Goal: Navigation & Orientation: Find specific page/section

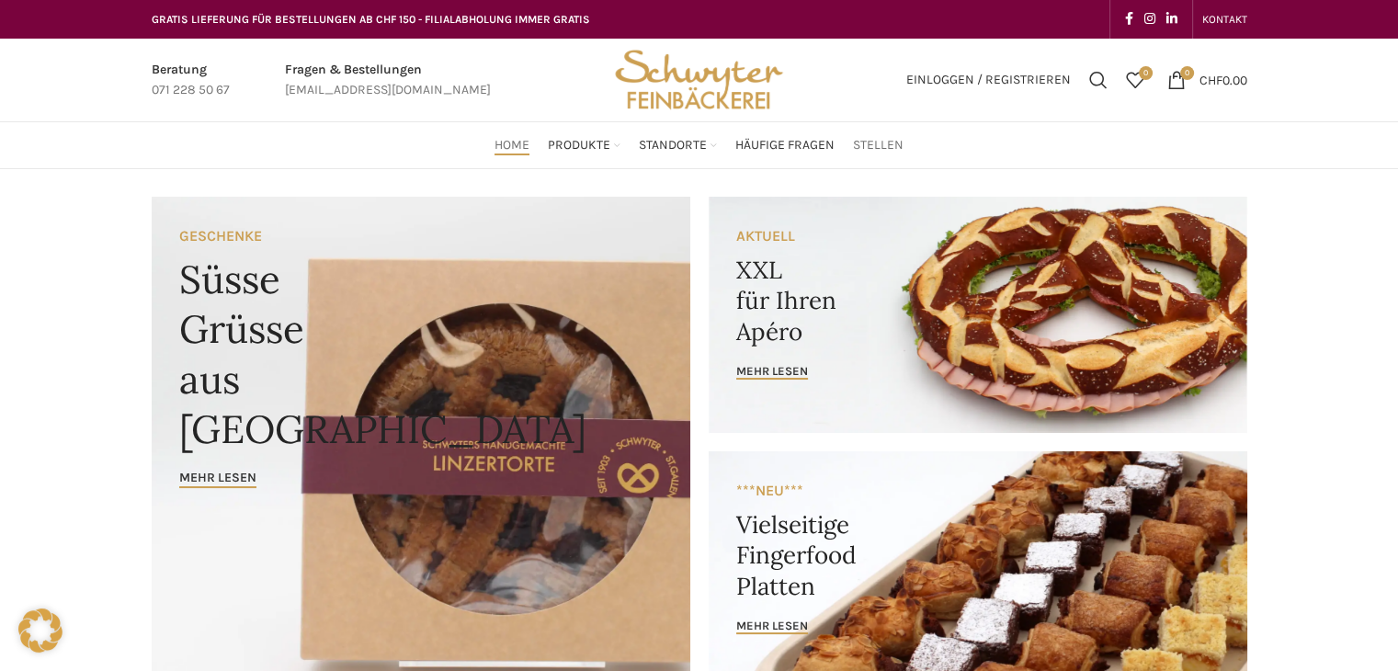
click at [872, 149] on span "Stellen" at bounding box center [878, 145] width 51 height 17
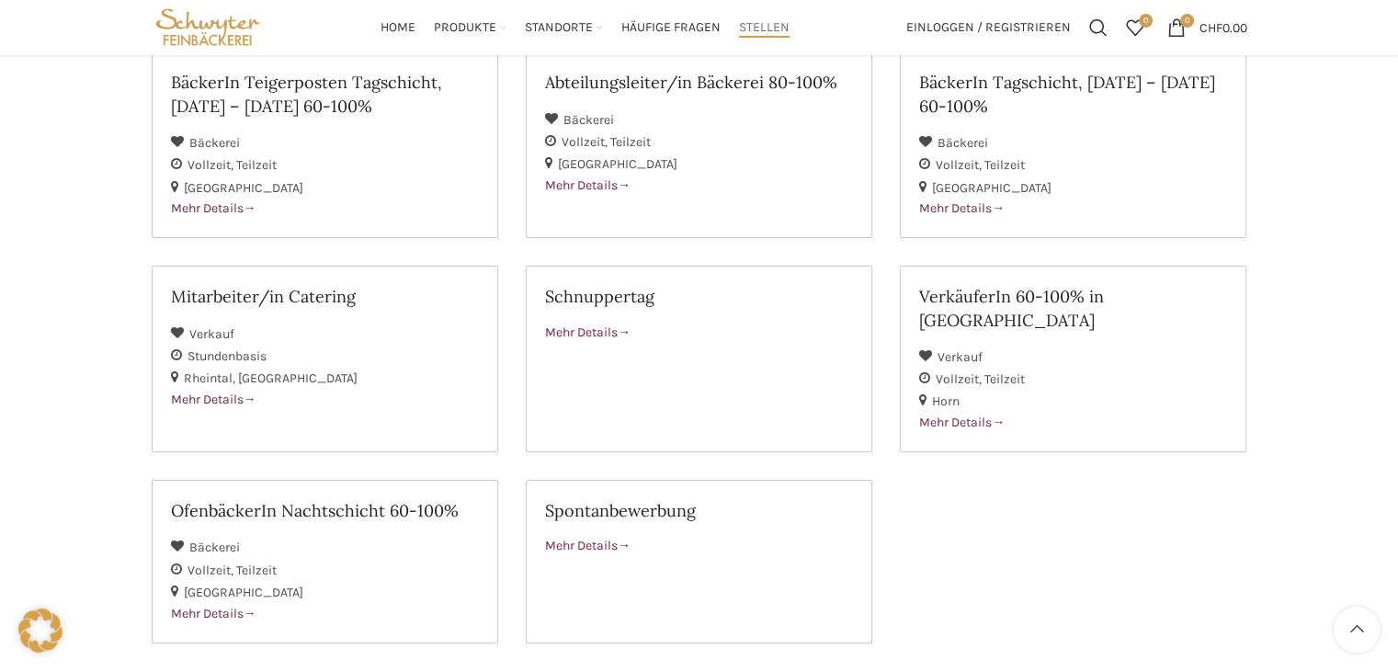
scroll to position [276, 0]
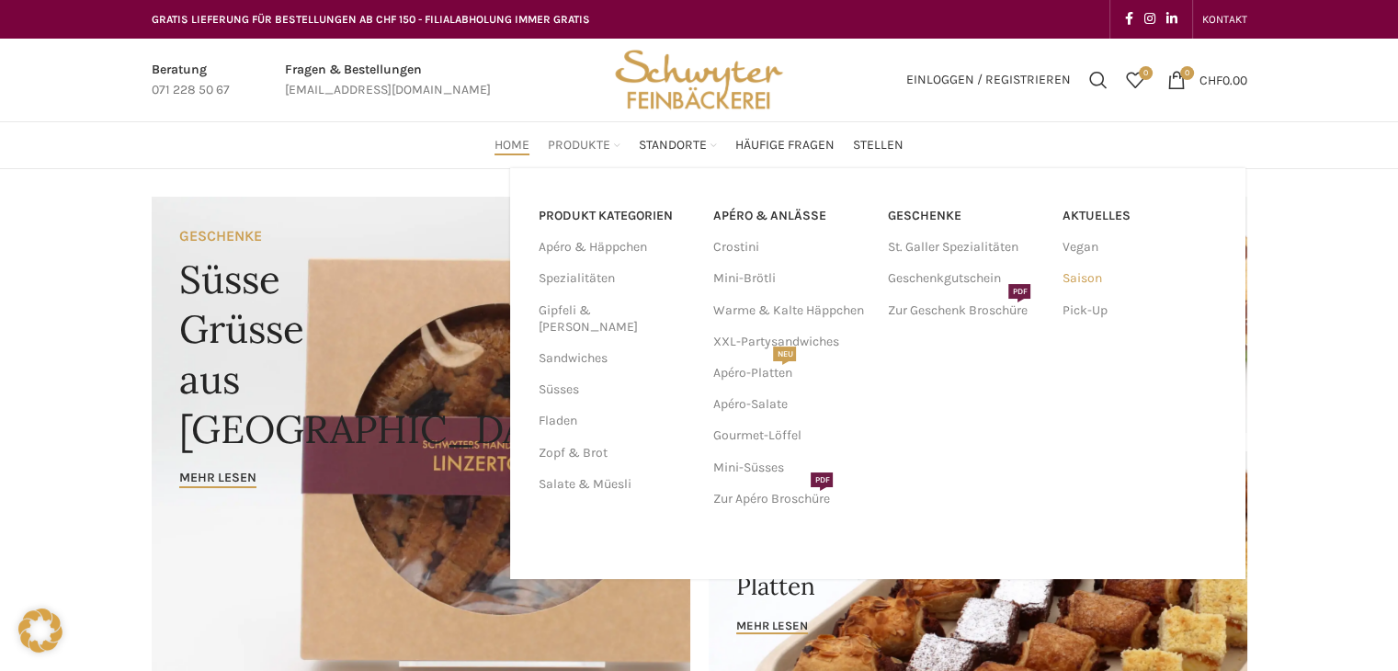
click at [1089, 270] on link "Saison" at bounding box center [1139, 278] width 156 height 31
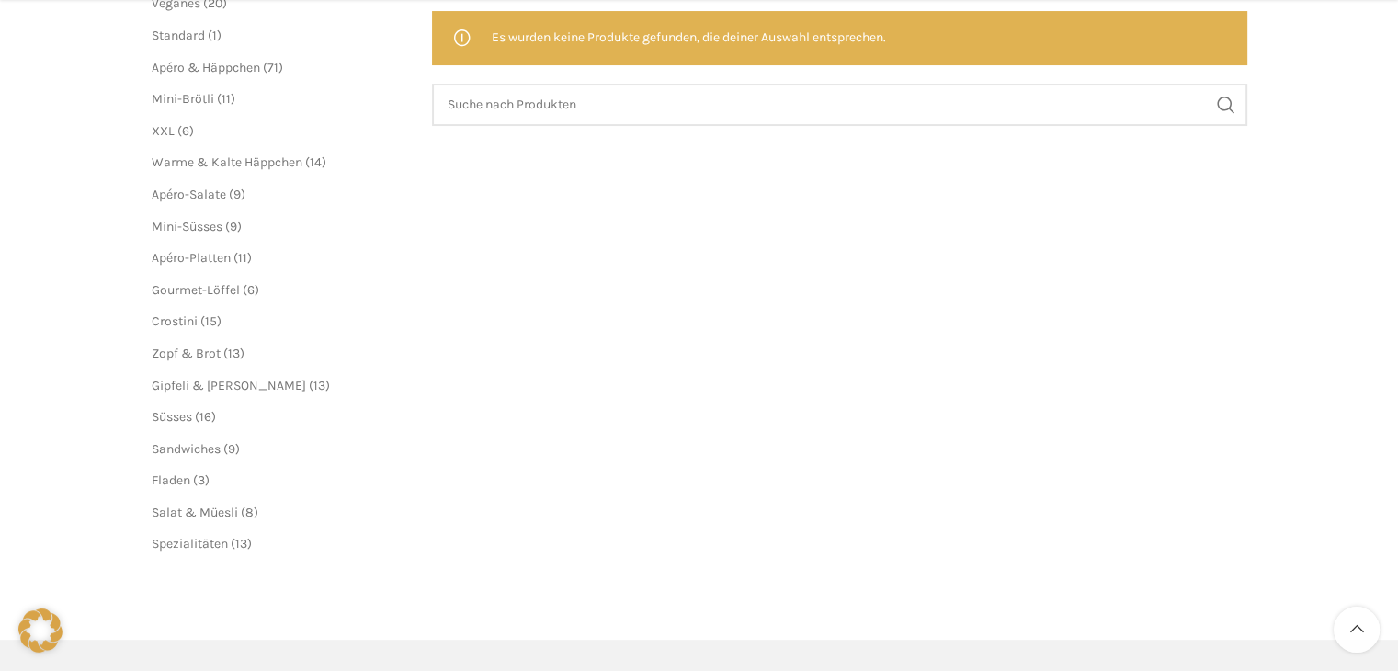
scroll to position [551, 0]
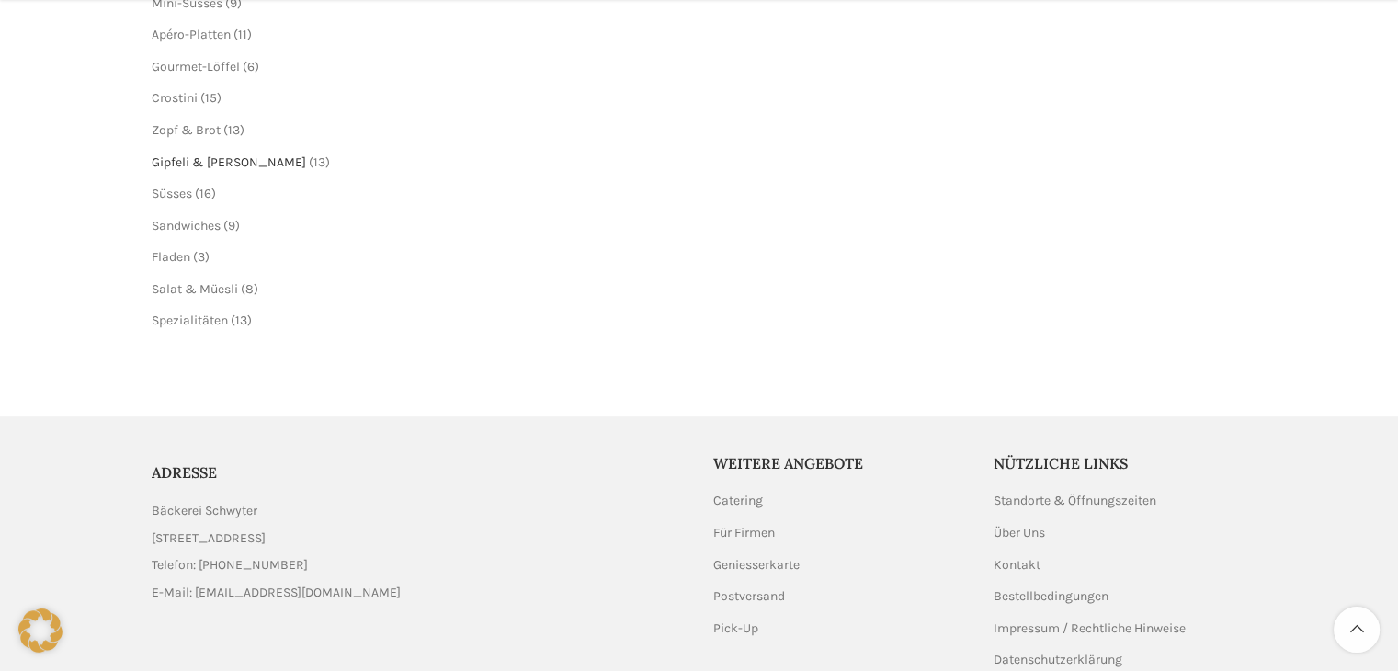
click at [228, 163] on span "Gipfeli & [PERSON_NAME]" at bounding box center [229, 162] width 154 height 16
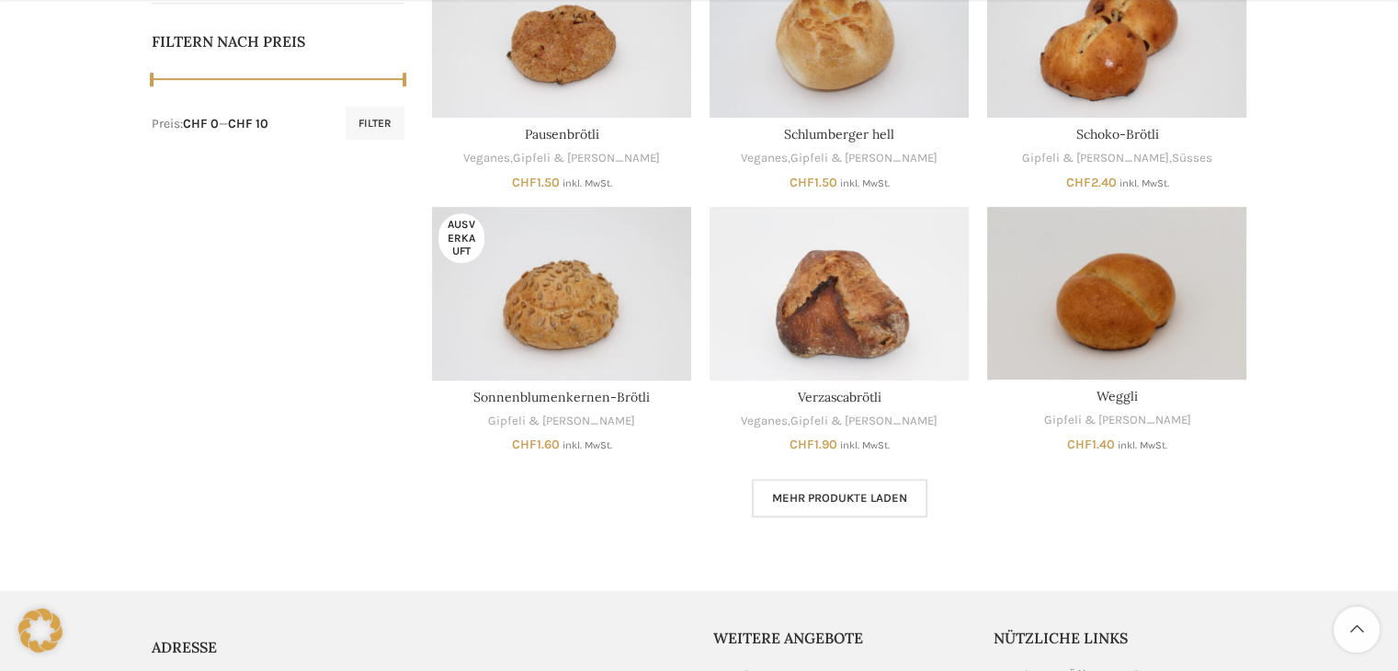
scroll to position [1011, 0]
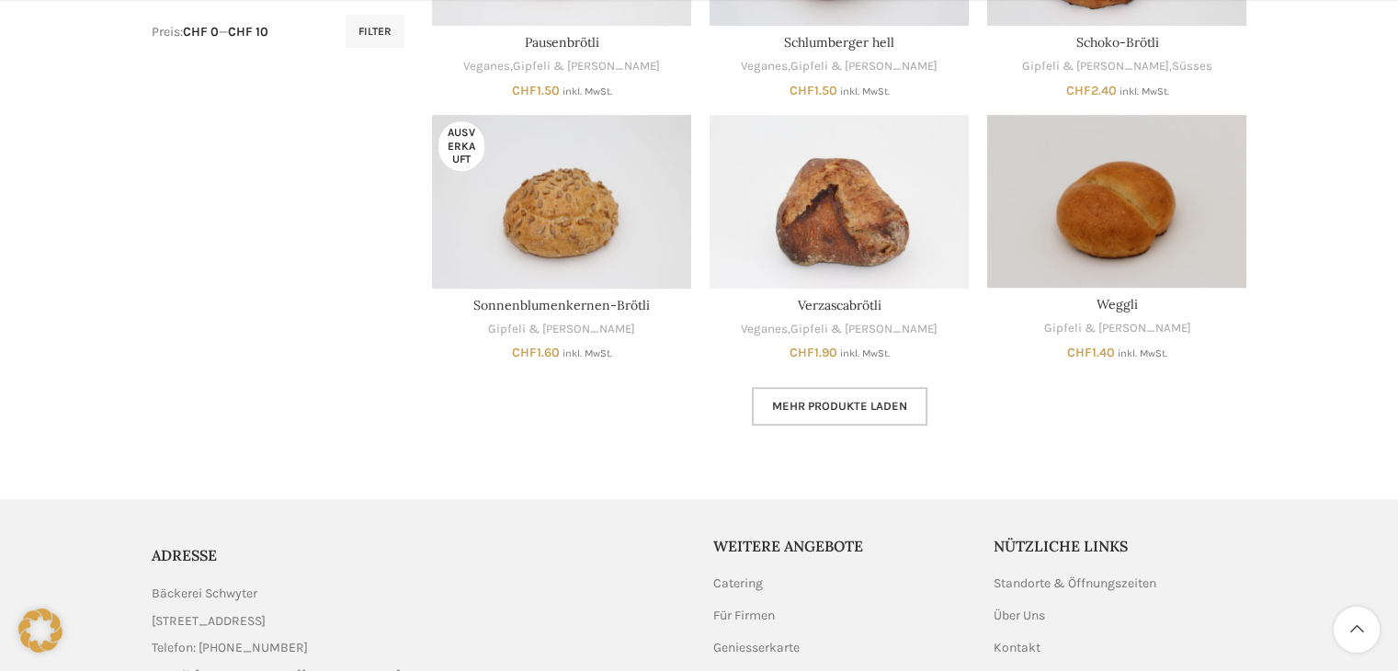
click at [816, 414] on link "Mehr Produkte laden" at bounding box center [839, 406] width 175 height 39
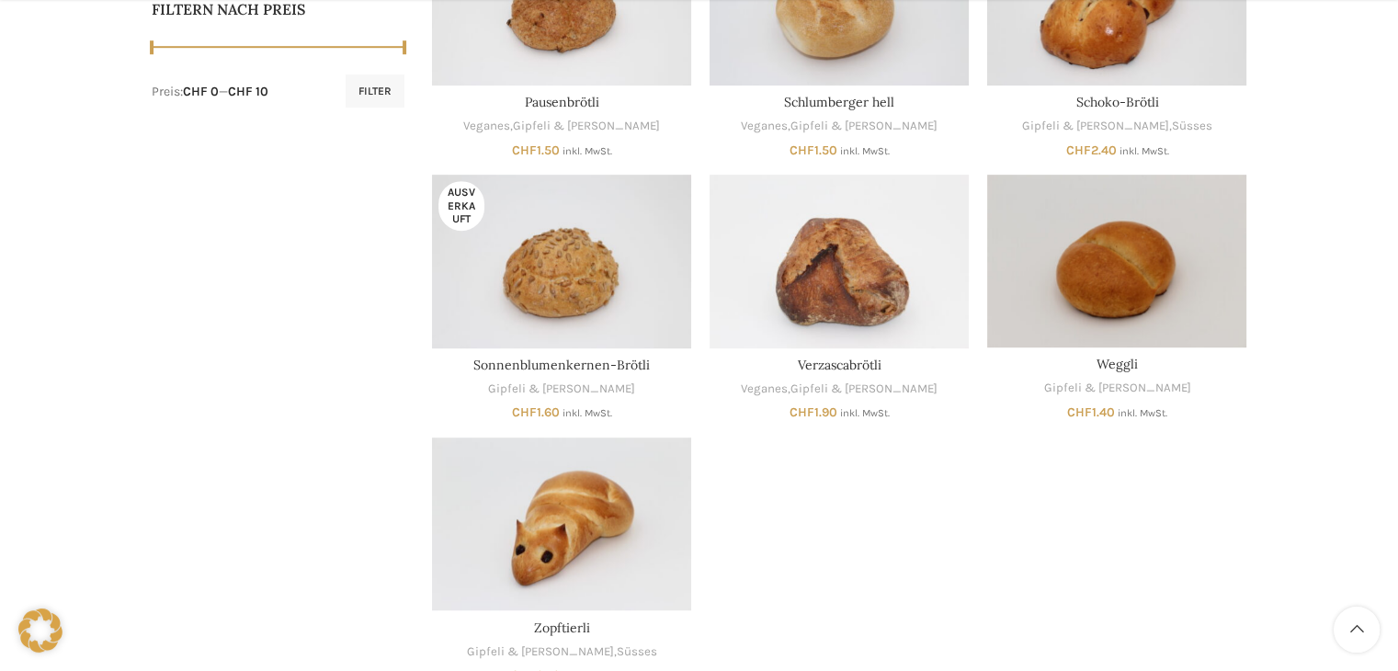
scroll to position [1378, 0]
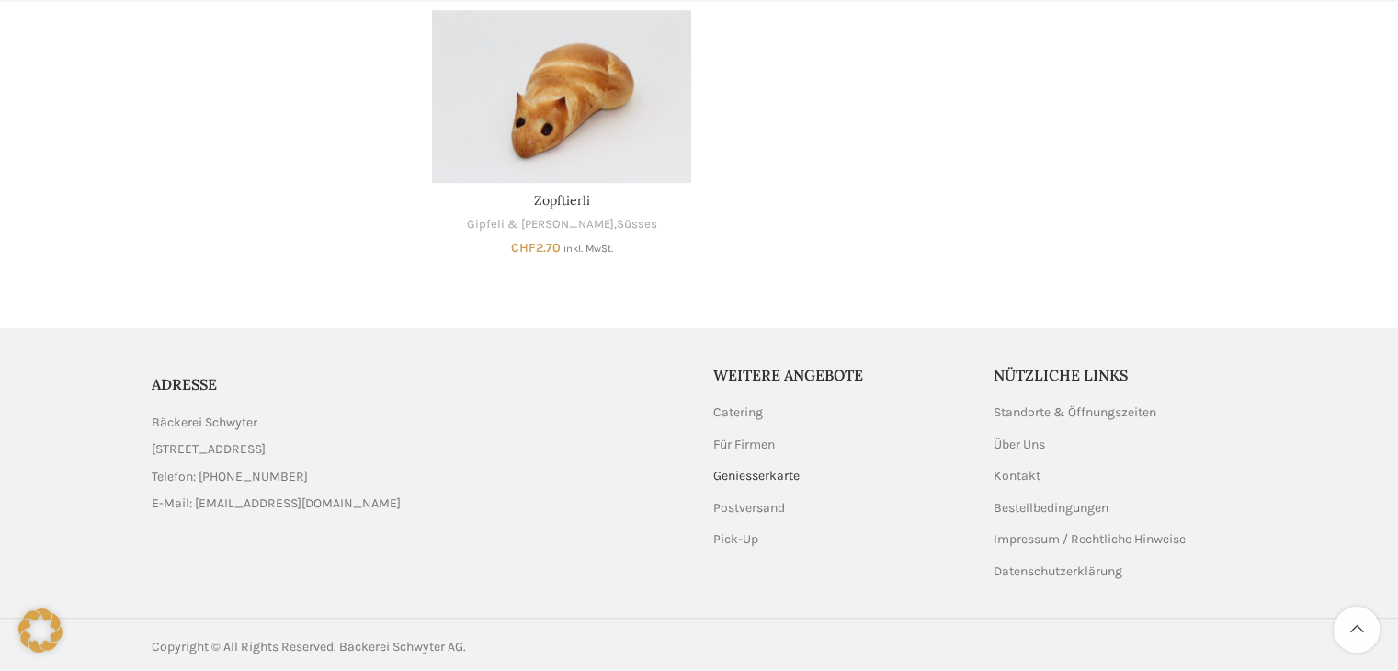
click at [751, 481] on link "Geniesserkarte" at bounding box center [757, 476] width 88 height 18
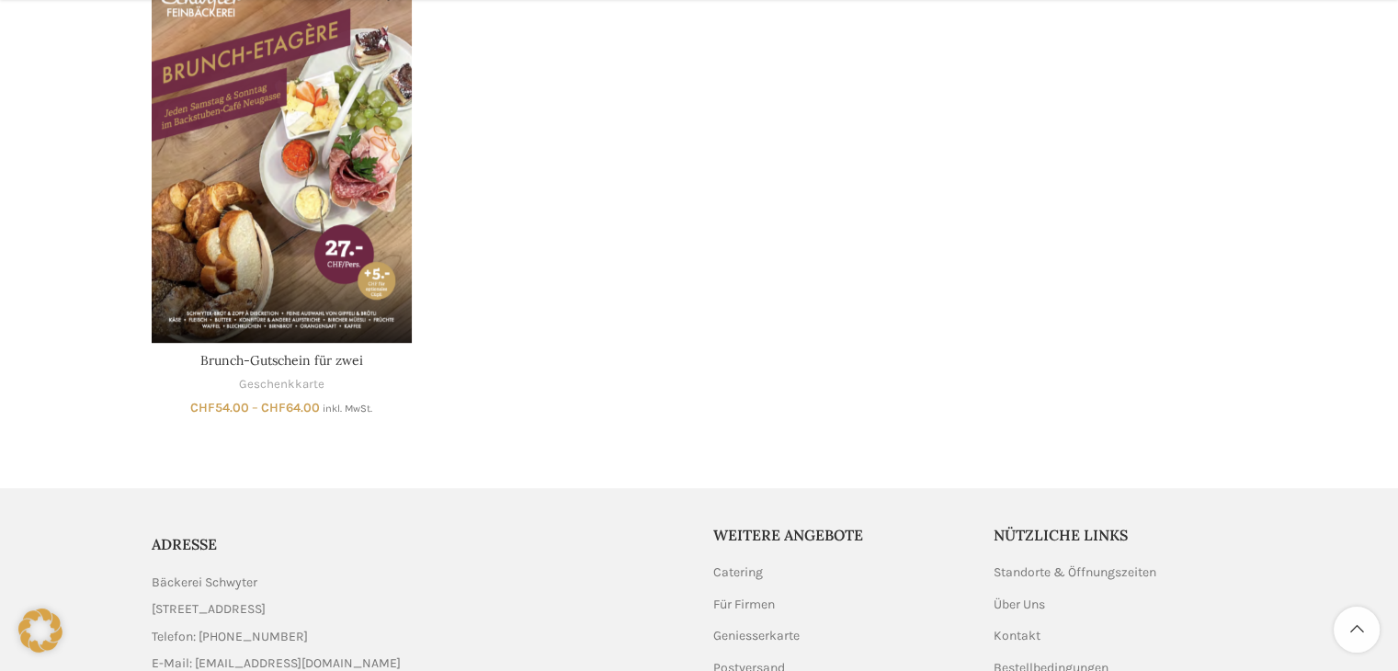
scroll to position [1194, 0]
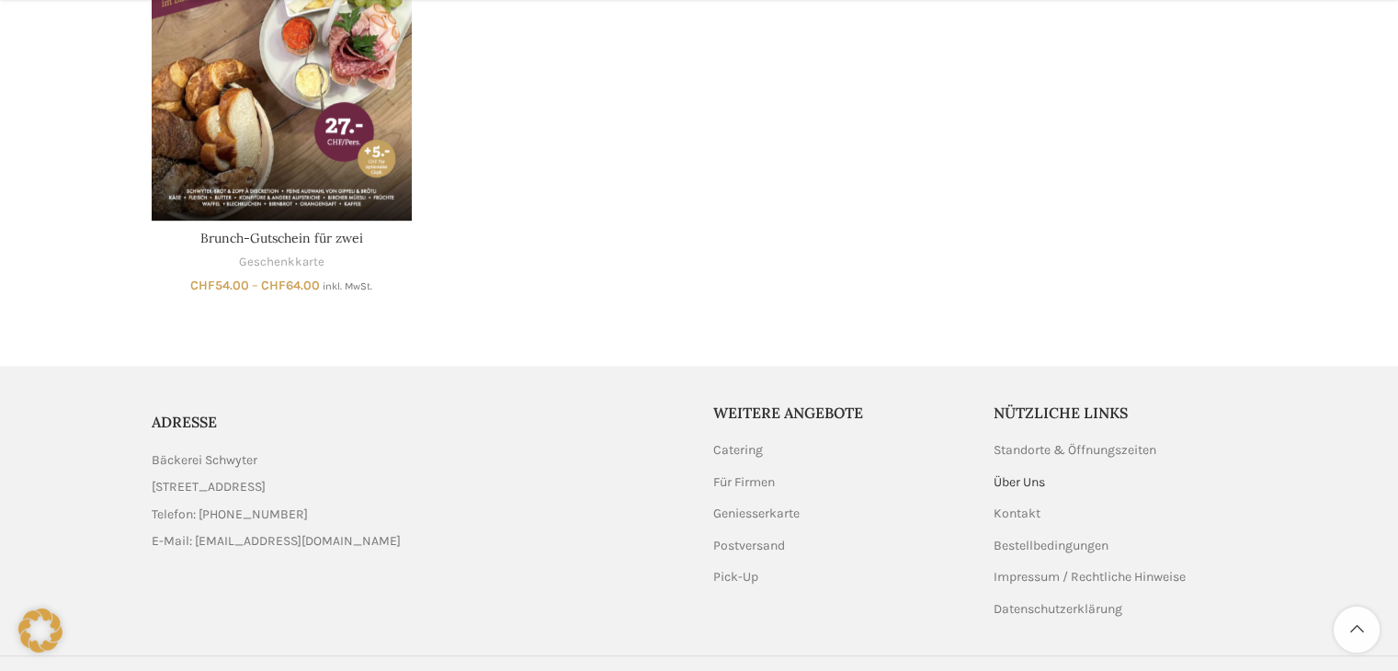
click at [1035, 492] on link "Über Uns" at bounding box center [1019, 482] width 53 height 18
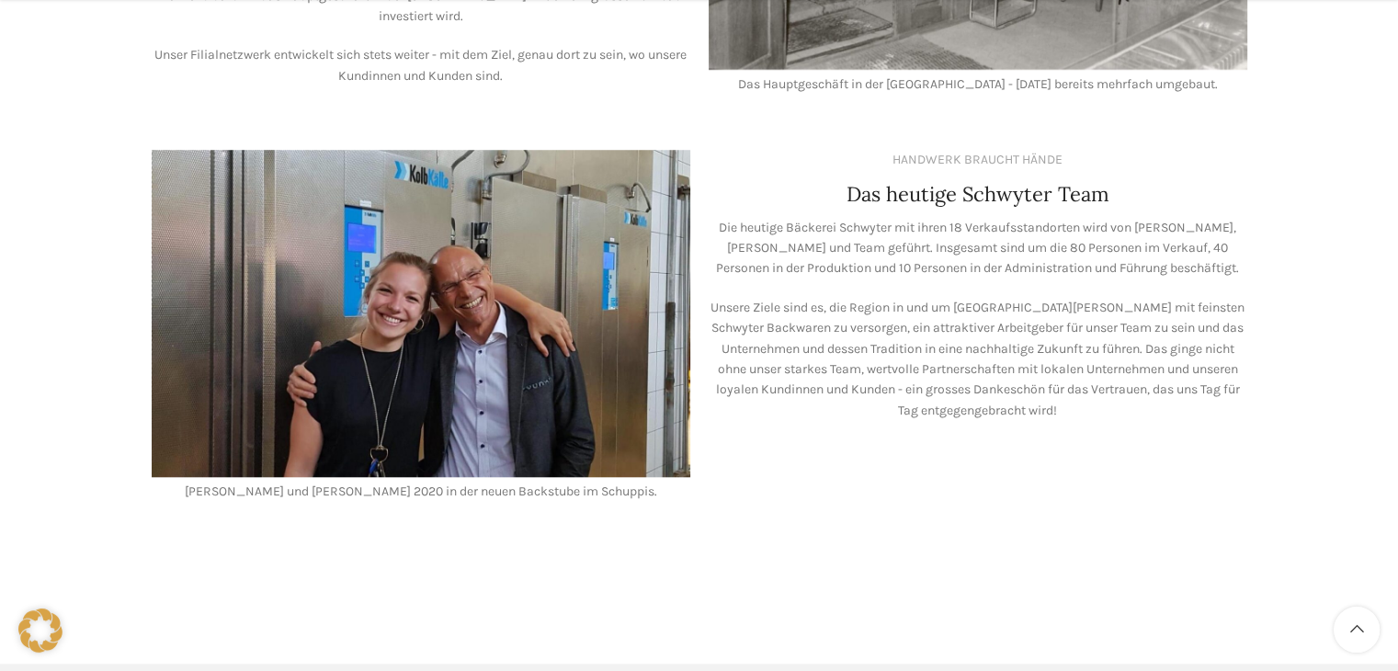
scroll to position [1801, 0]
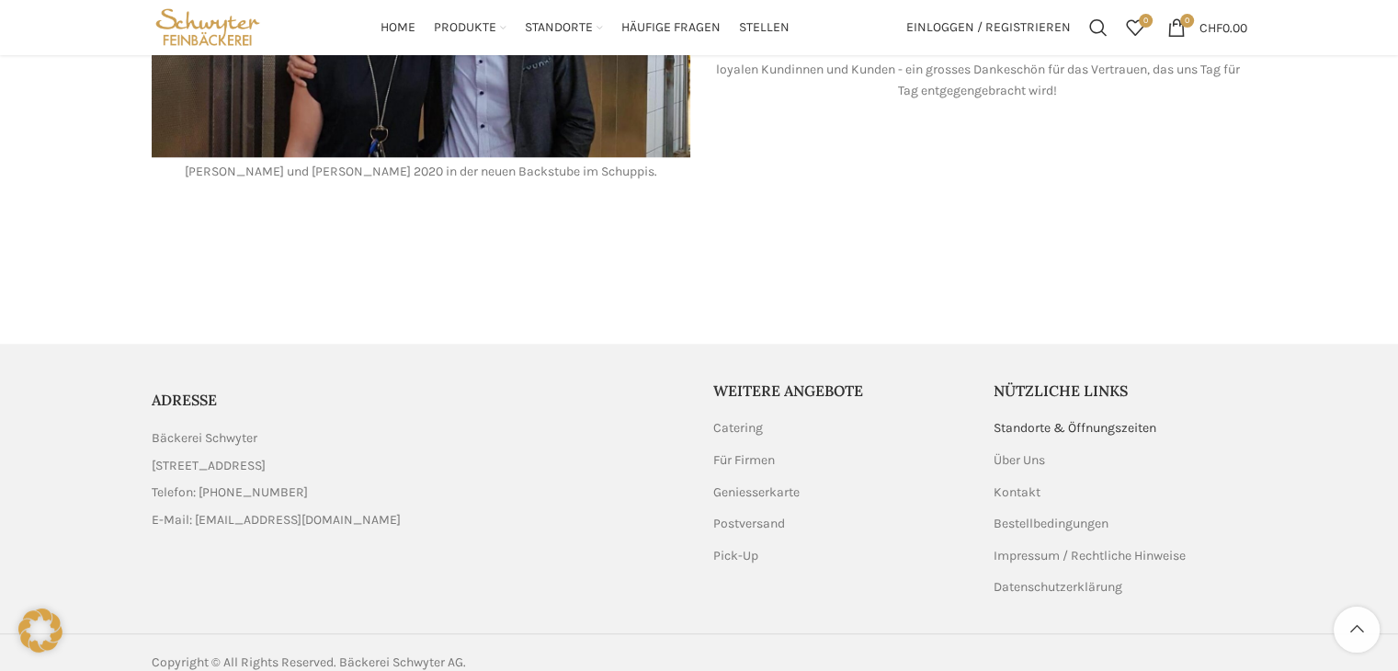
click at [1011, 419] on link "Standorte & Öffnungszeiten" at bounding box center [1075, 428] width 164 height 18
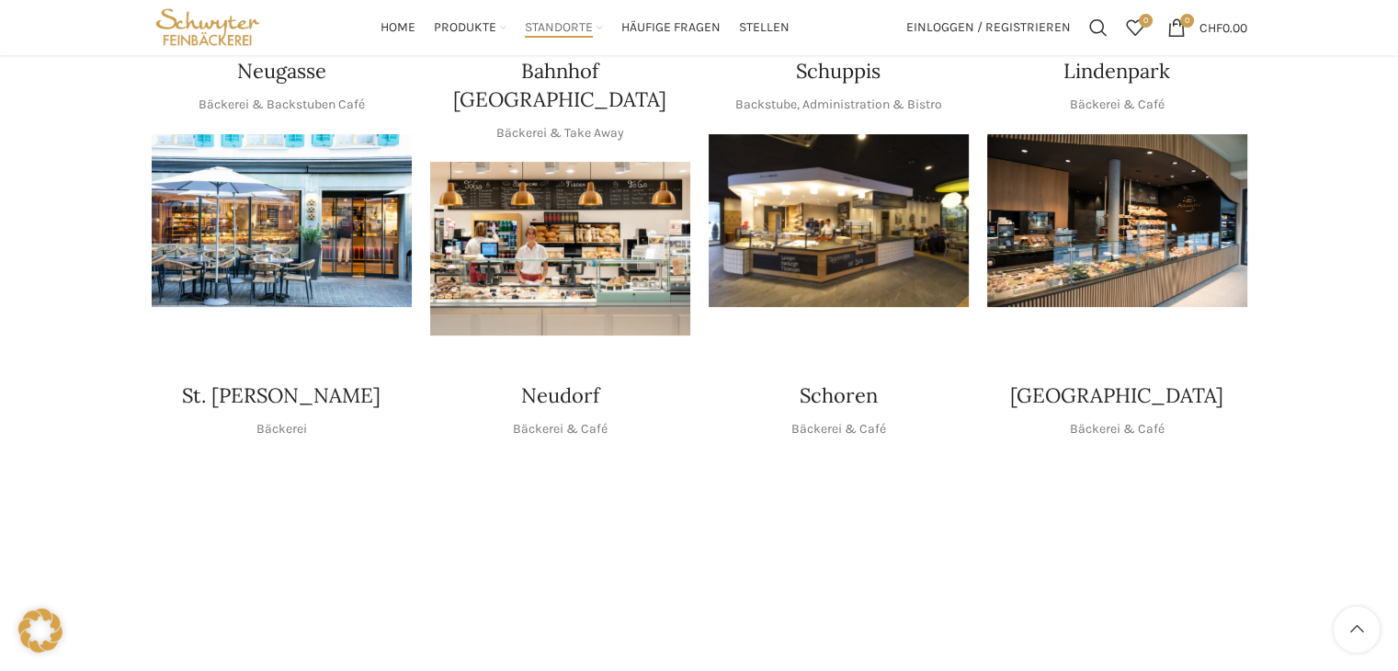
scroll to position [368, 0]
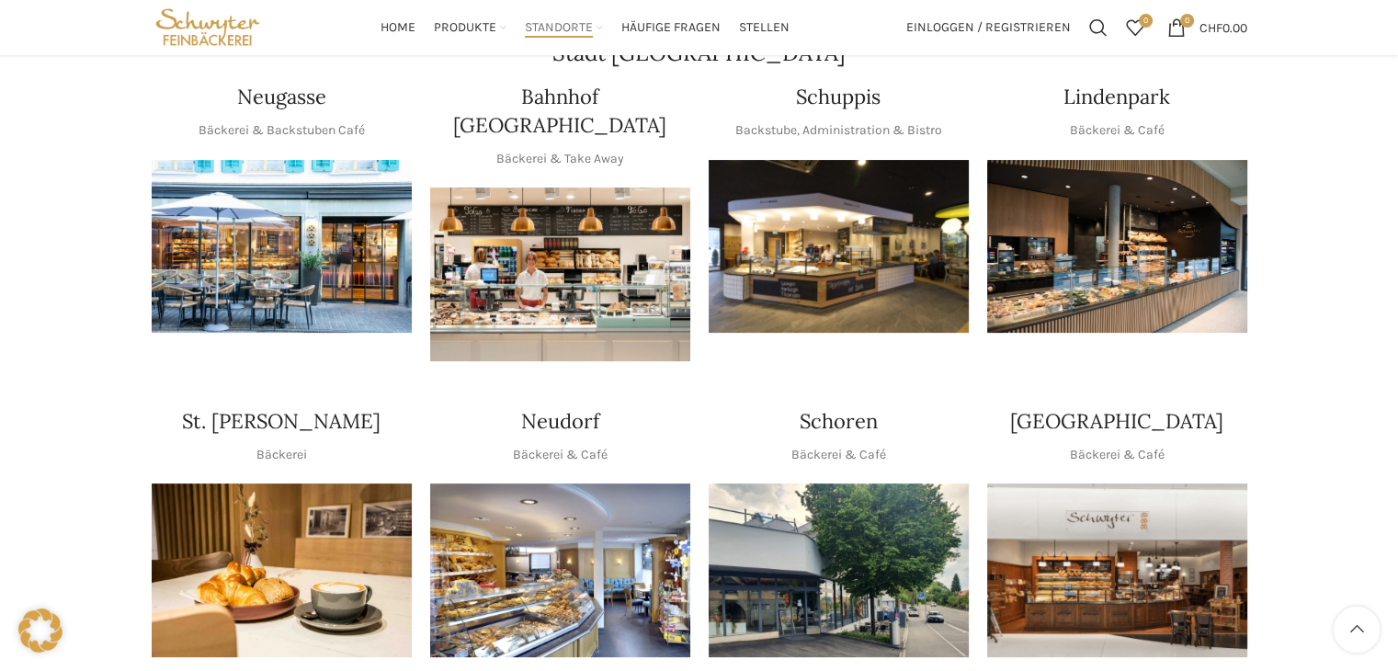
click at [853, 240] on img "1 / 1" at bounding box center [838, 247] width 260 height 174
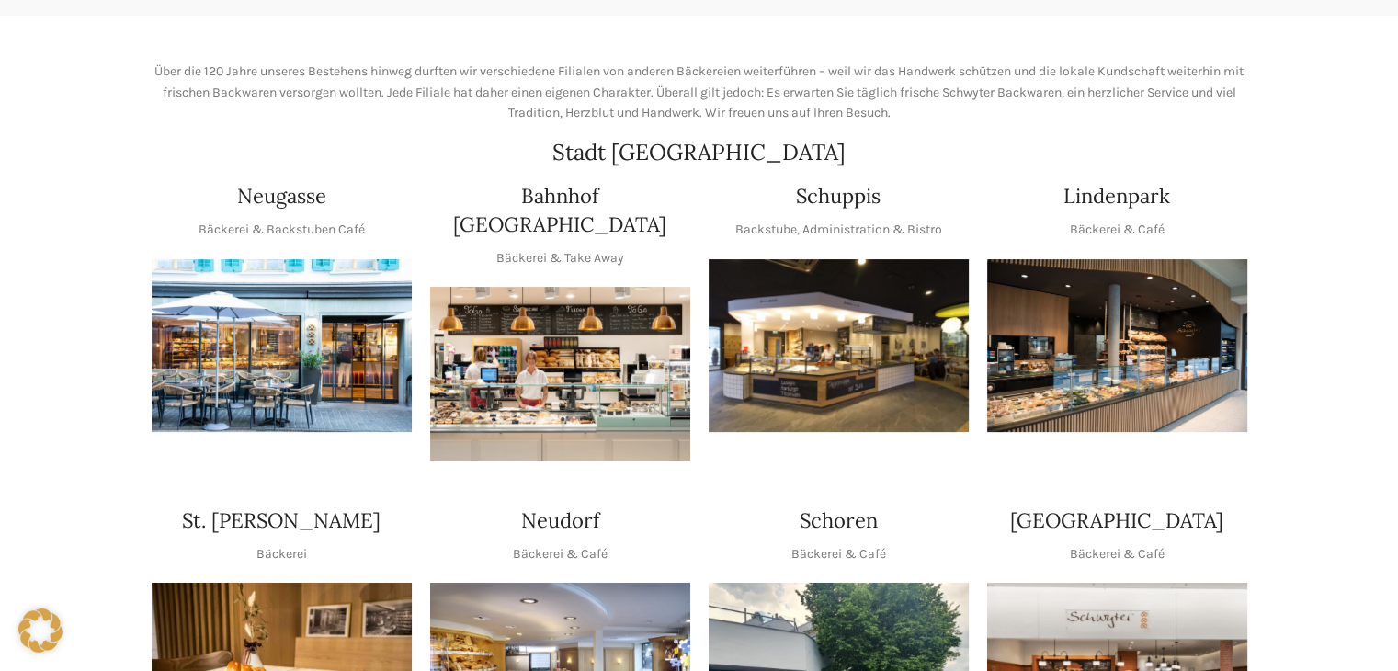
scroll to position [735, 0]
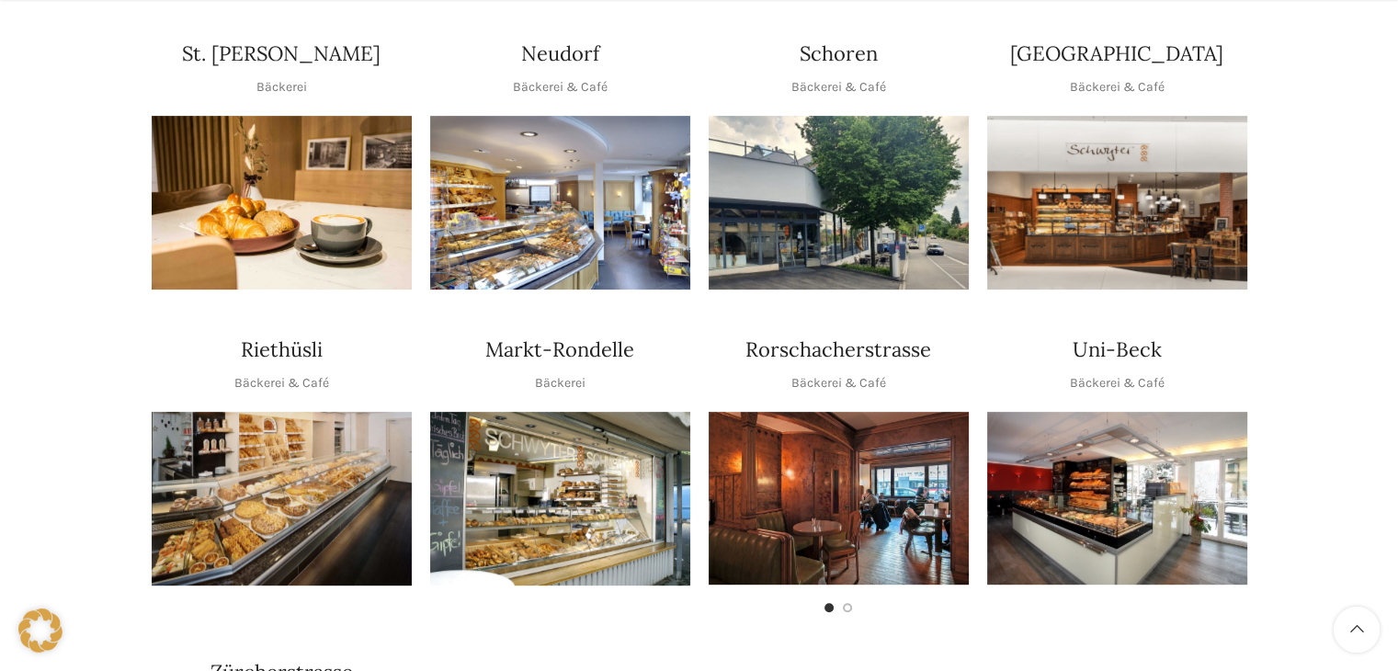
click at [1084, 445] on img "1 / 1" at bounding box center [1117, 498] width 260 height 173
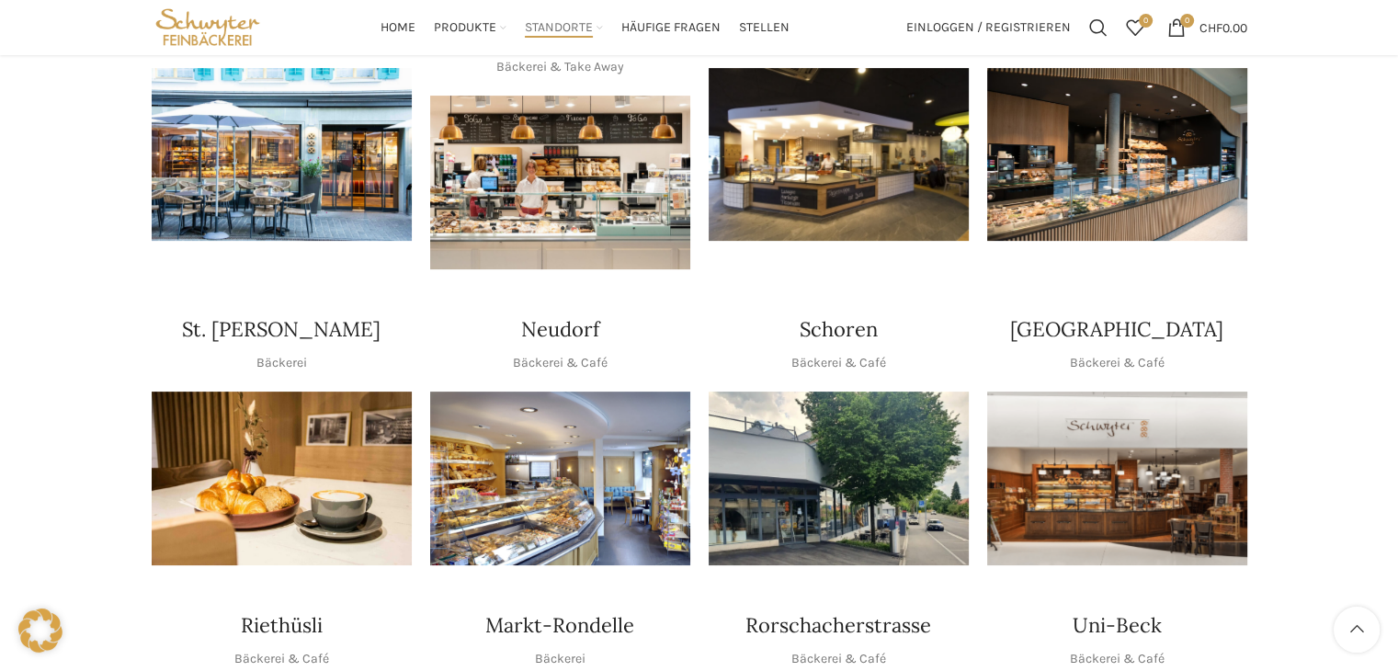
scroll to position [0, 0]
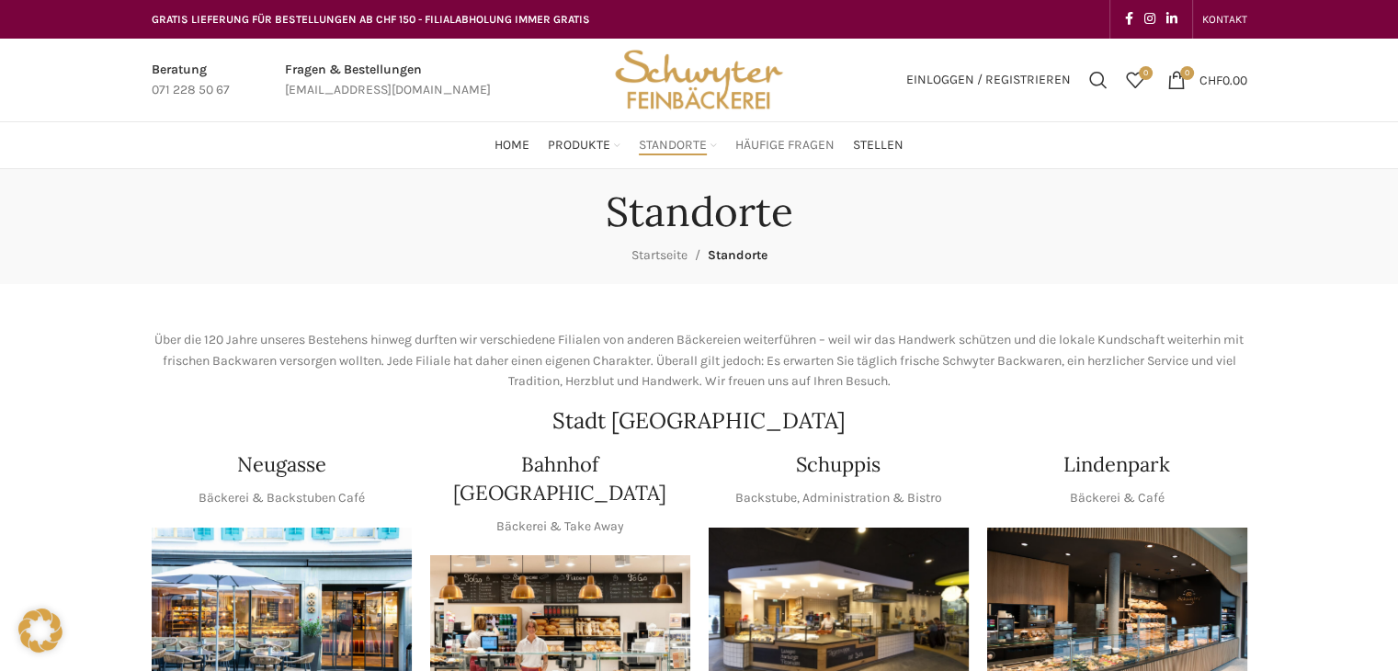
click at [770, 141] on span "Häufige Fragen" at bounding box center [784, 145] width 99 height 17
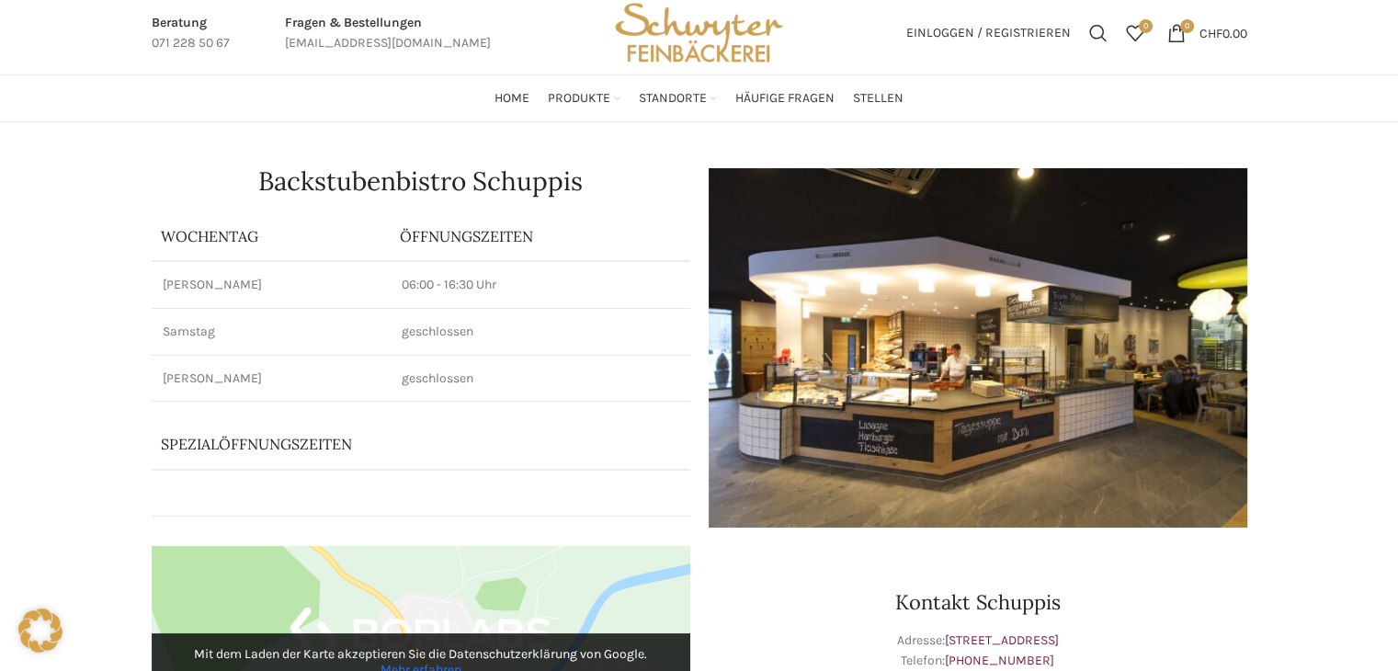
scroll to position [92, 0]
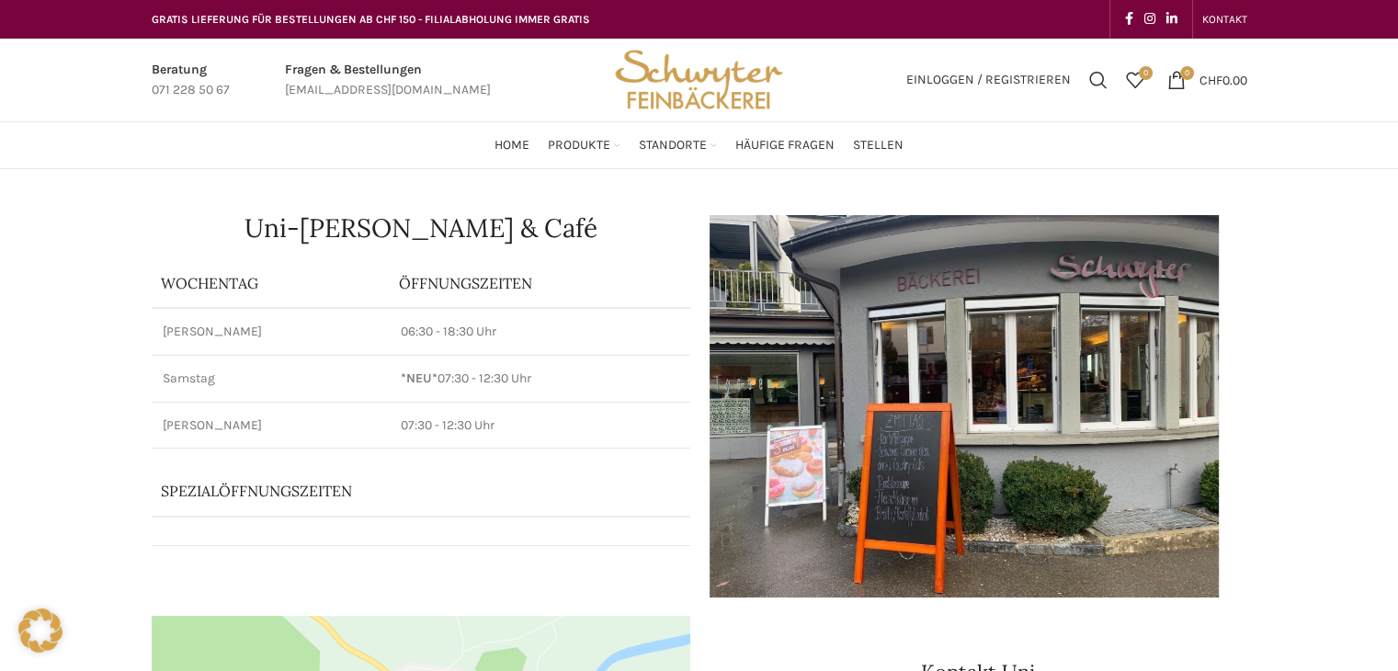
click at [1163, 394] on img at bounding box center [963, 406] width 511 height 382
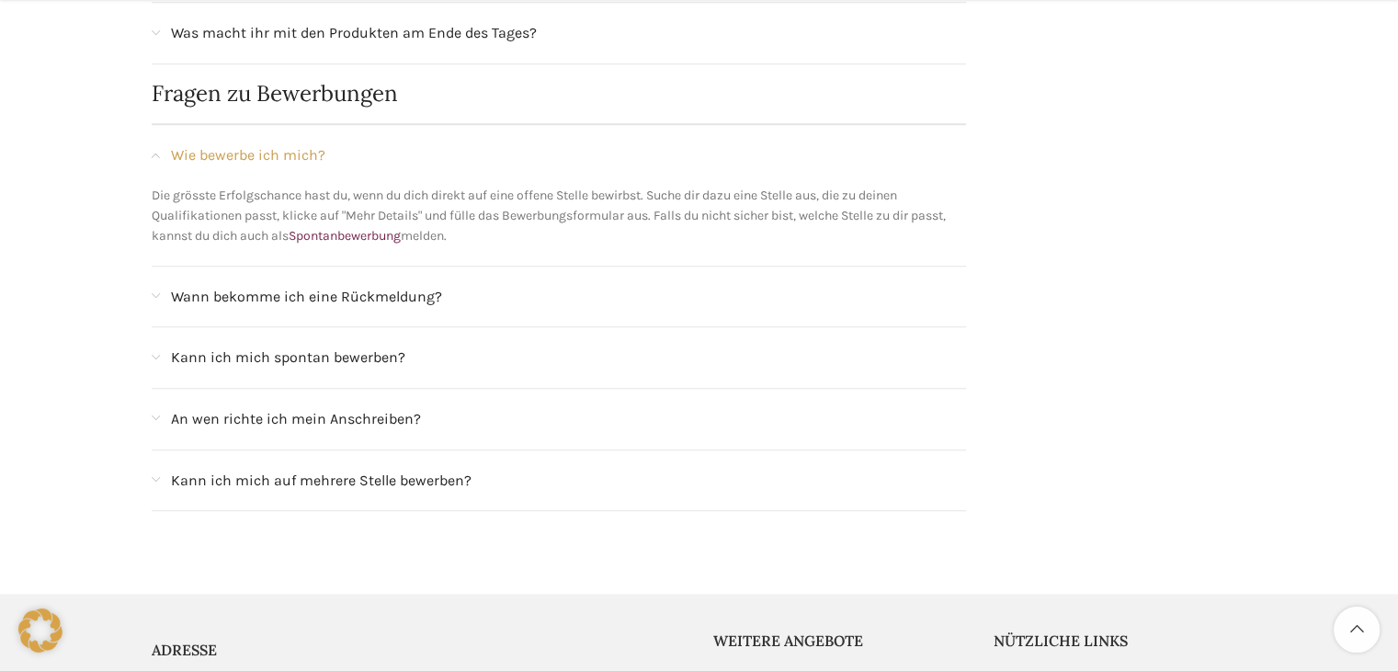
scroll to position [1977, 0]
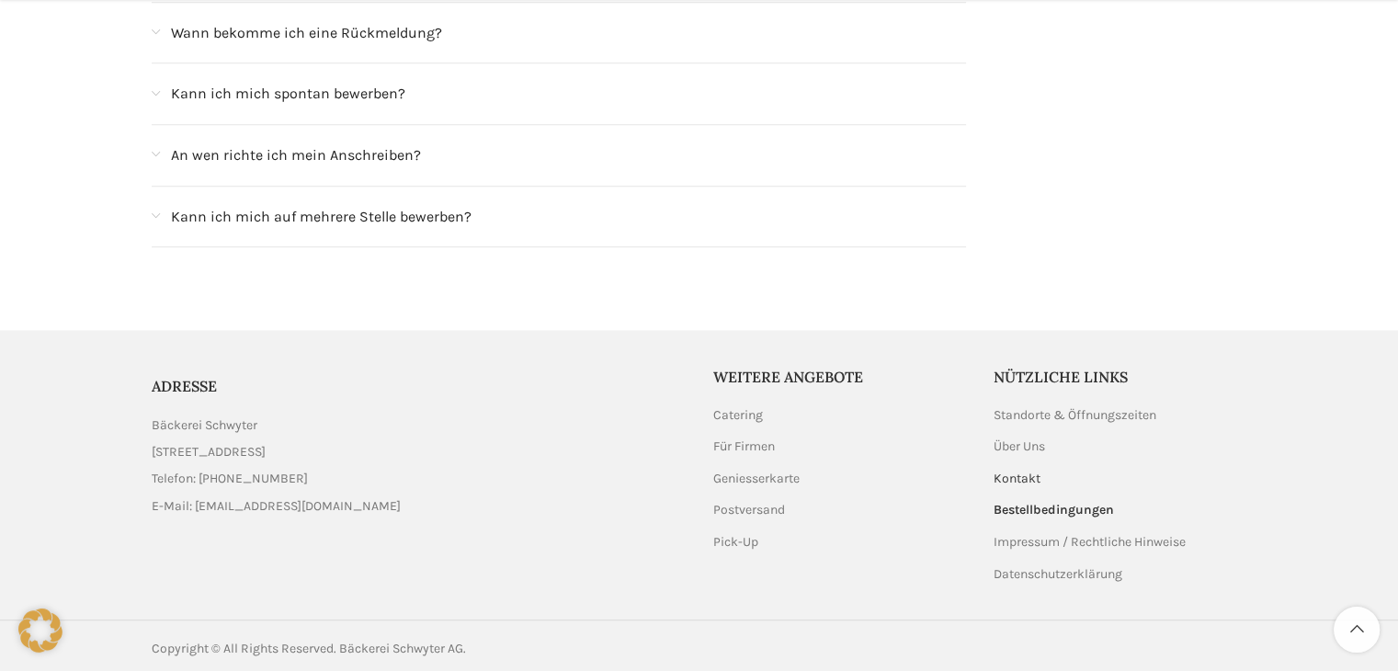
click at [1025, 470] on link "Kontakt" at bounding box center [1017, 479] width 49 height 18
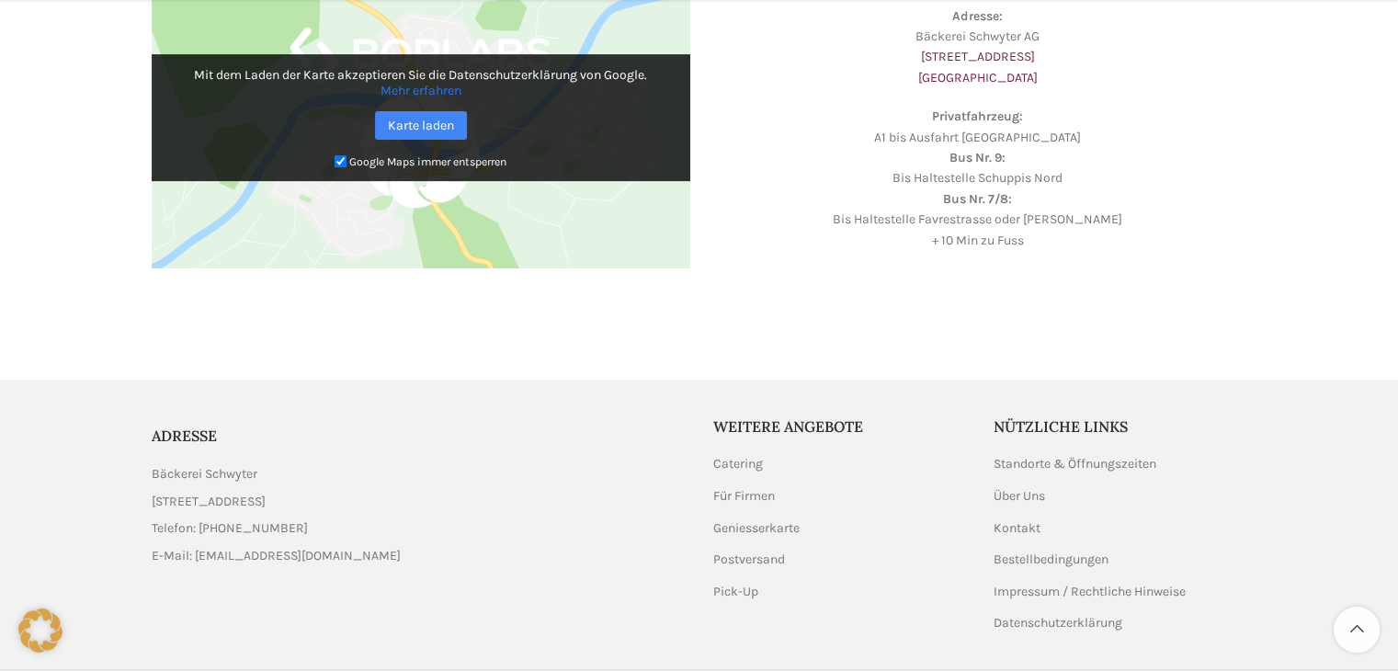
scroll to position [643, 0]
